Goal: Task Accomplishment & Management: Manage account settings

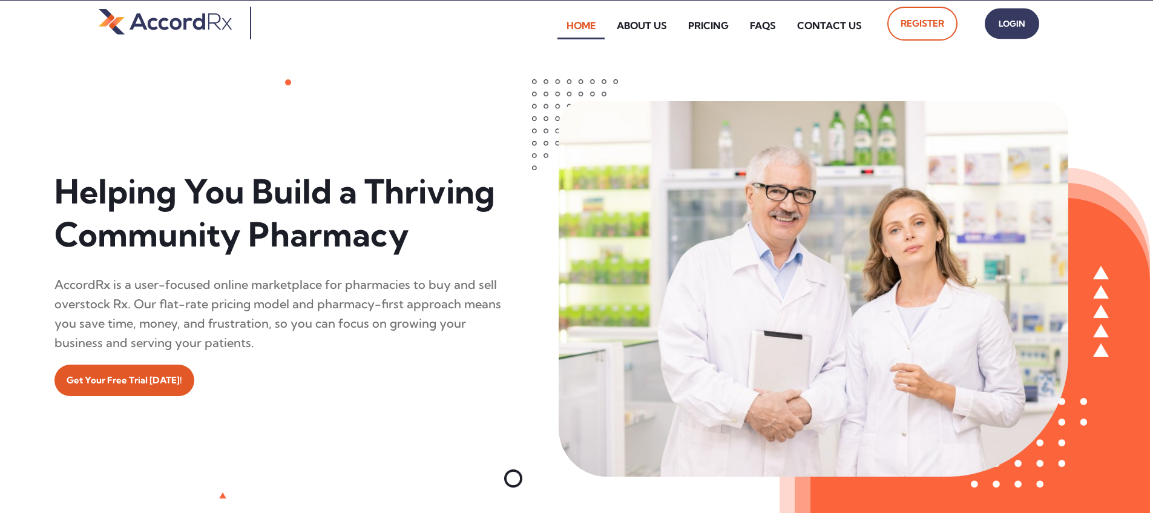
click at [553, 24] on span "Login" at bounding box center [1012, 24] width 30 height 18
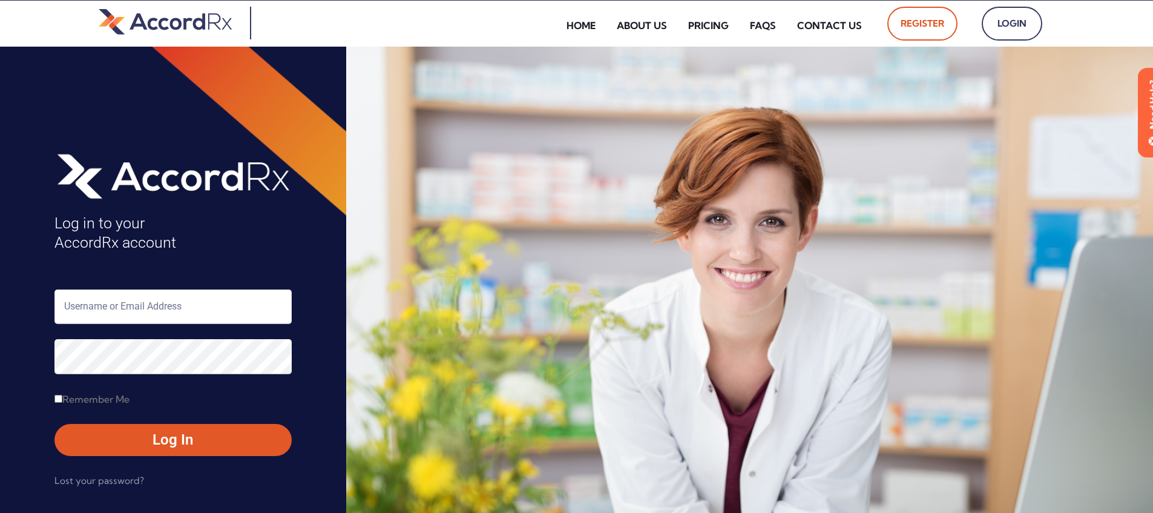
click at [118, 310] on input "text" at bounding box center [172, 306] width 237 height 35
type input "ARX-Erica"
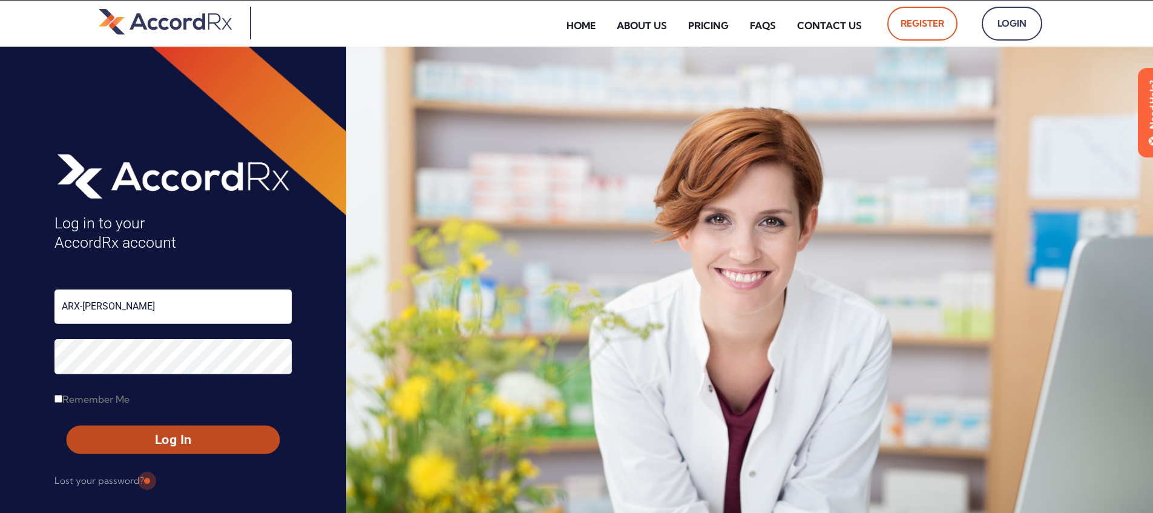
click at [146, 441] on span "Log In" at bounding box center [172, 440] width 191 height 18
